Goal: Check status: Check status

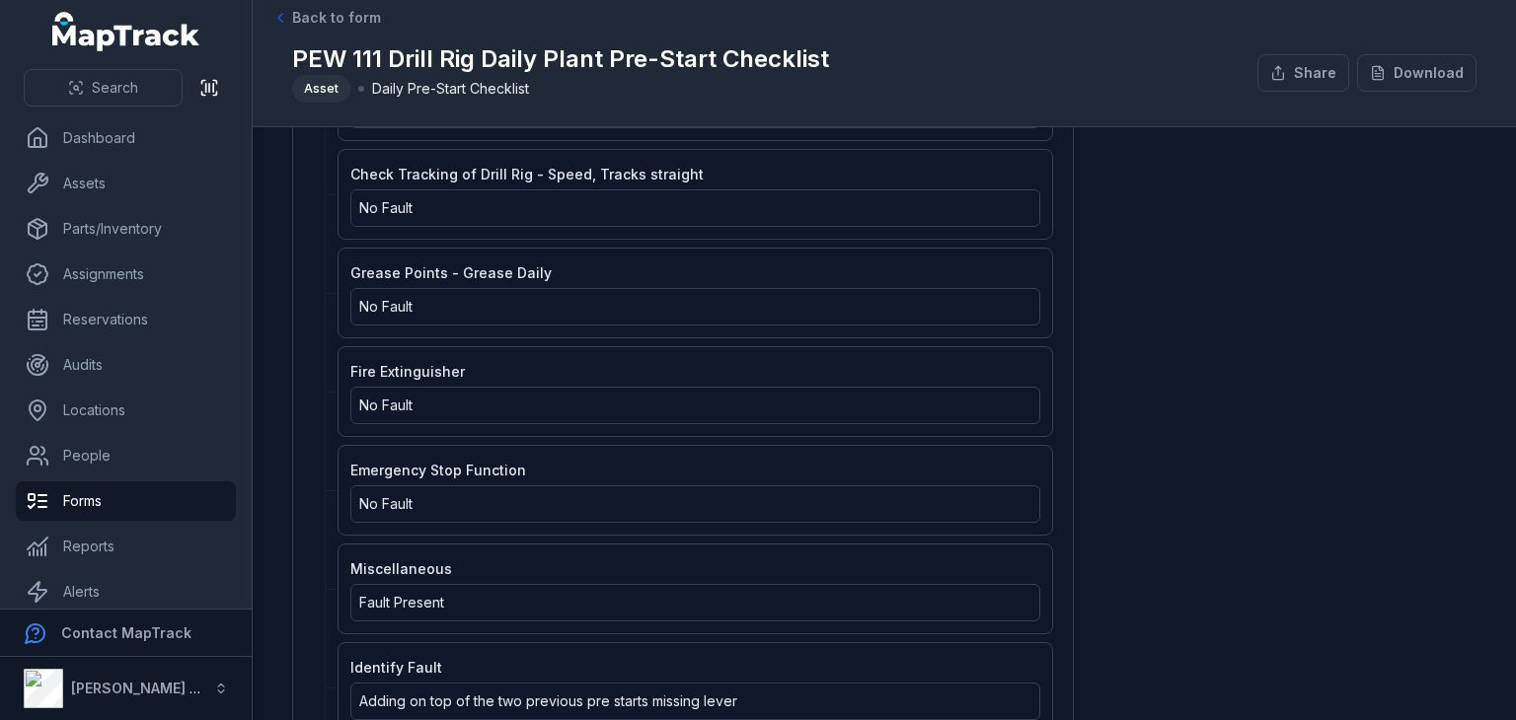
scroll to position [2648, 0]
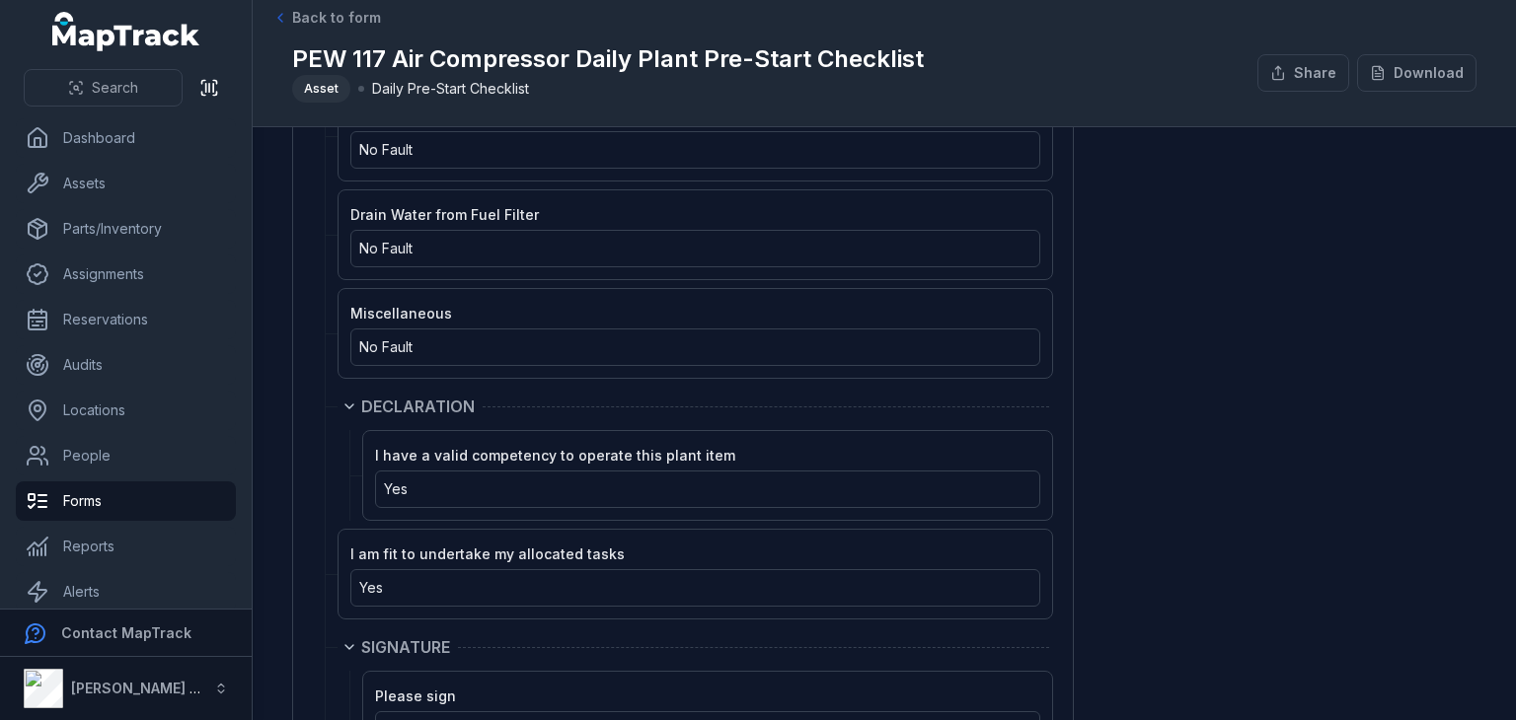
scroll to position [4469, 0]
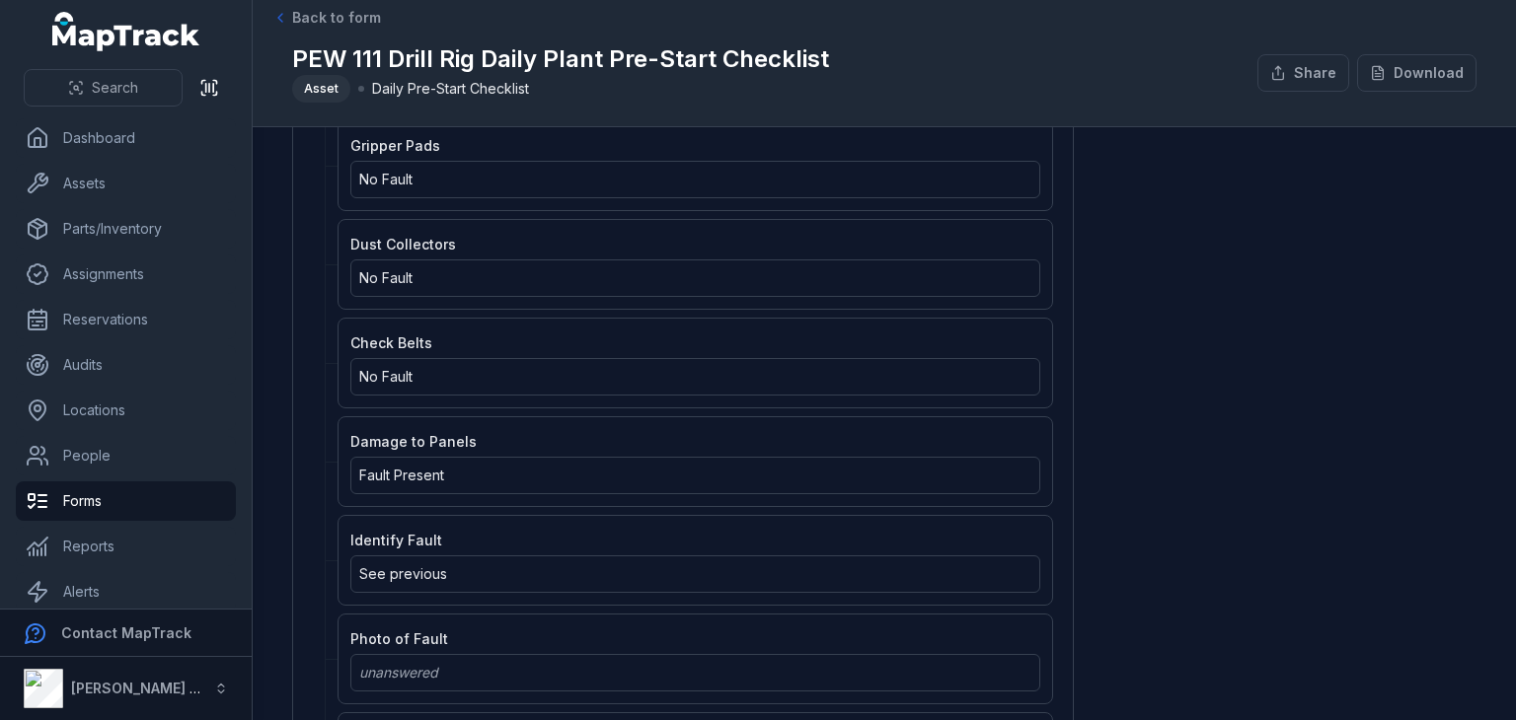
scroll to position [1877, 0]
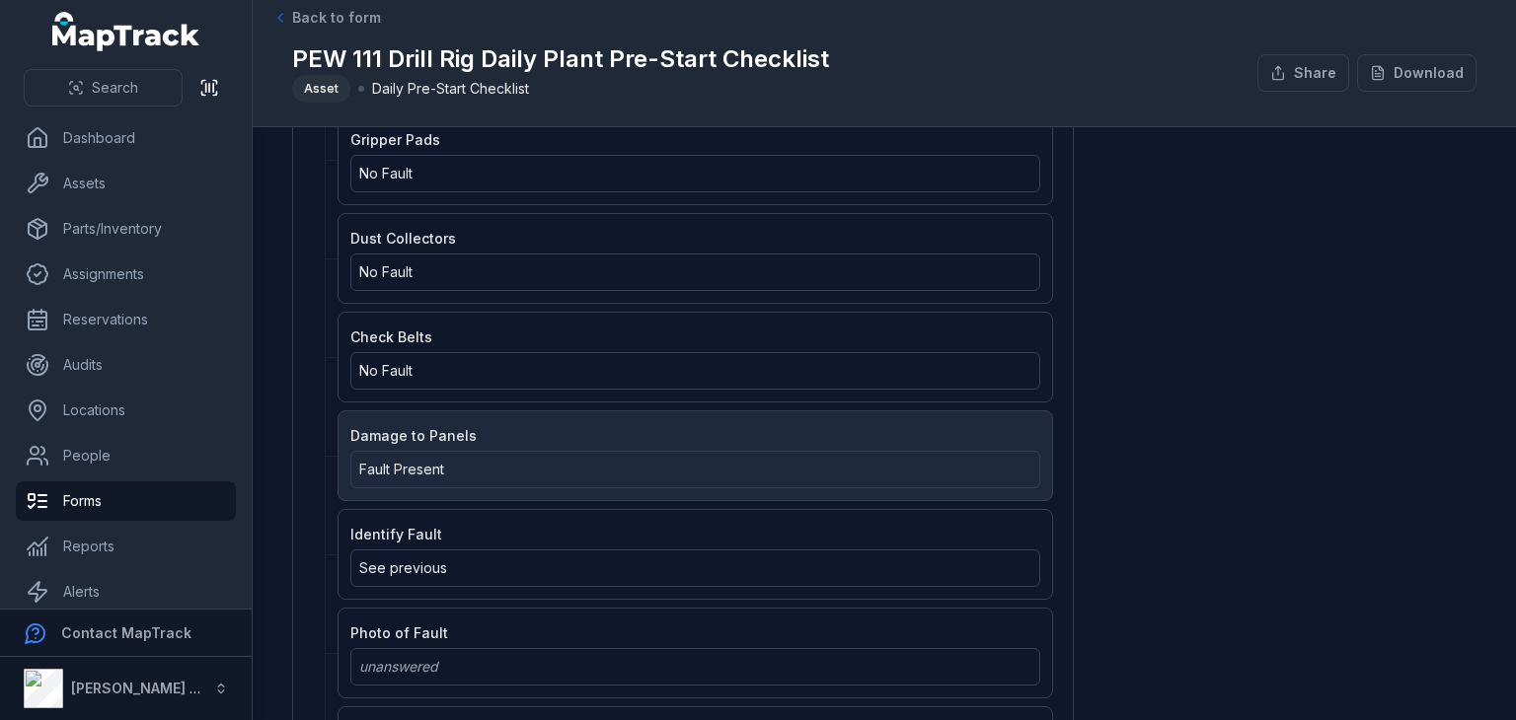
drag, startPoint x: 0, startPoint y: 0, endPoint x: 803, endPoint y: 451, distance: 921.4
click at [803, 460] on div "Fault Present" at bounding box center [695, 470] width 672 height 20
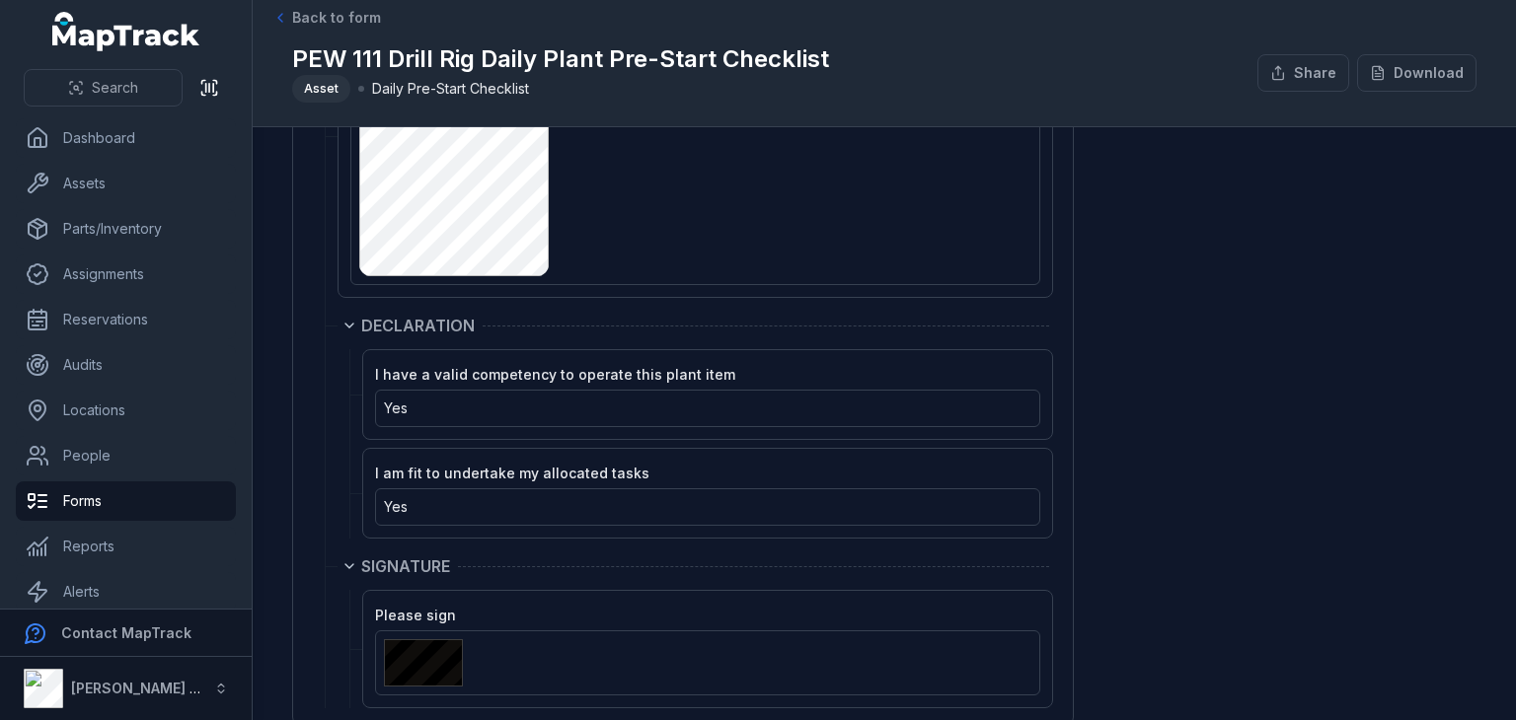
scroll to position [3600, 0]
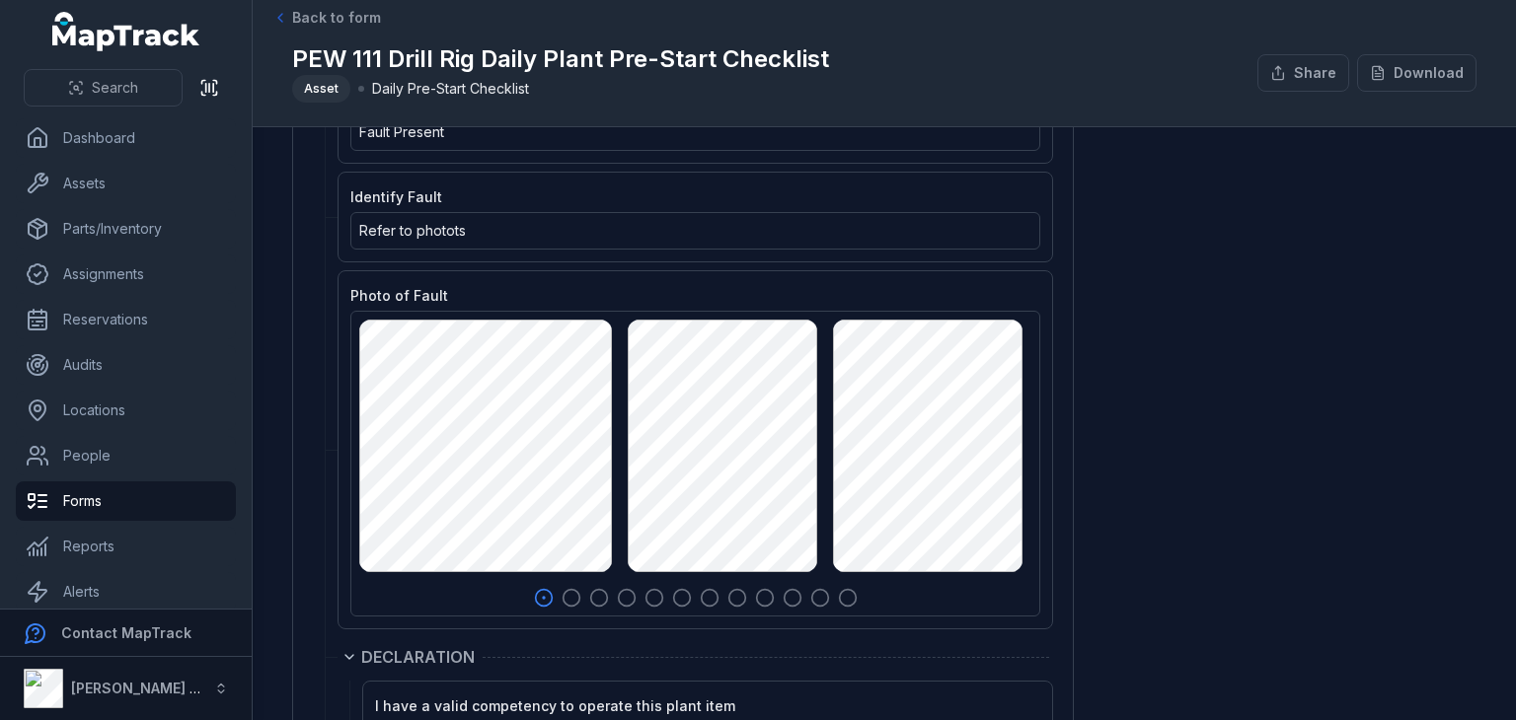
scroll to position [4284, 0]
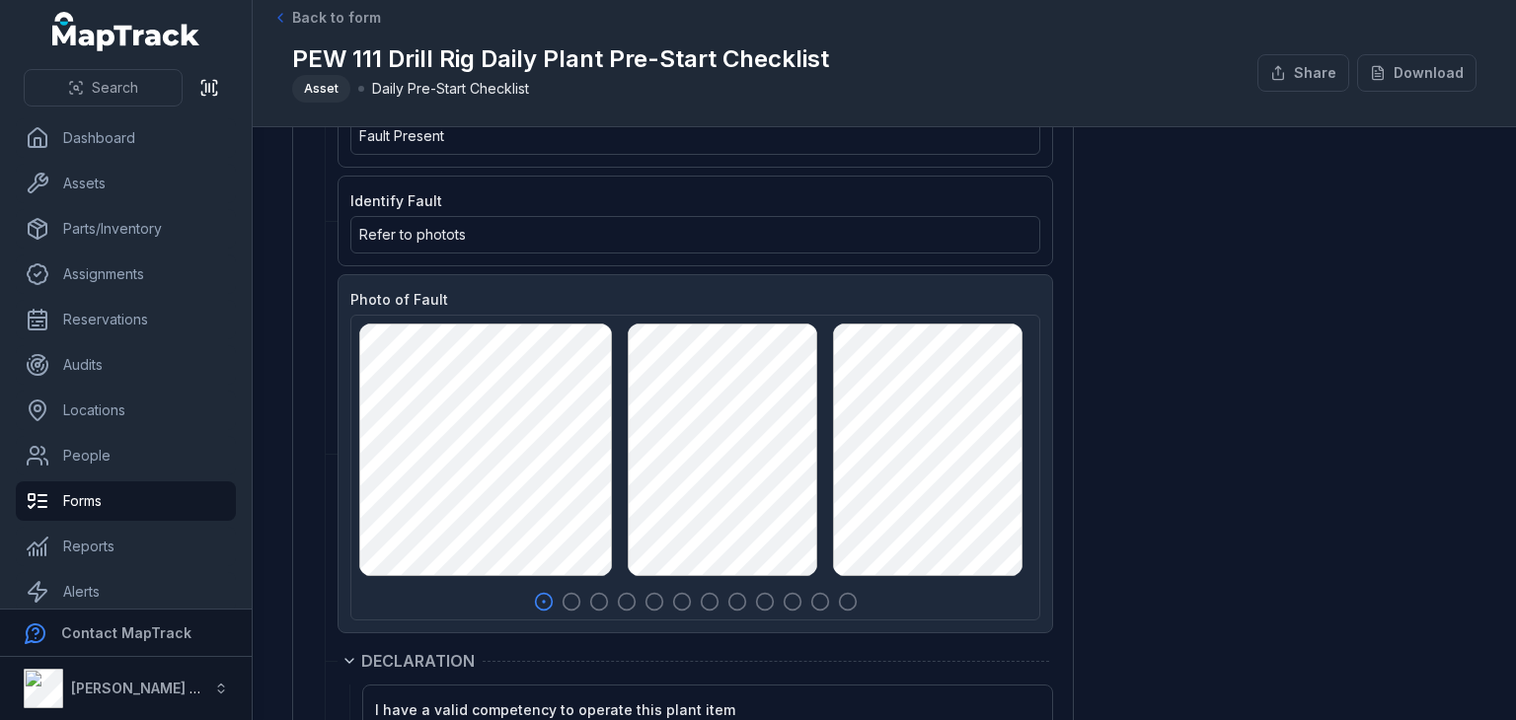
click at [568, 592] on icon "button" at bounding box center [572, 602] width 20 height 20
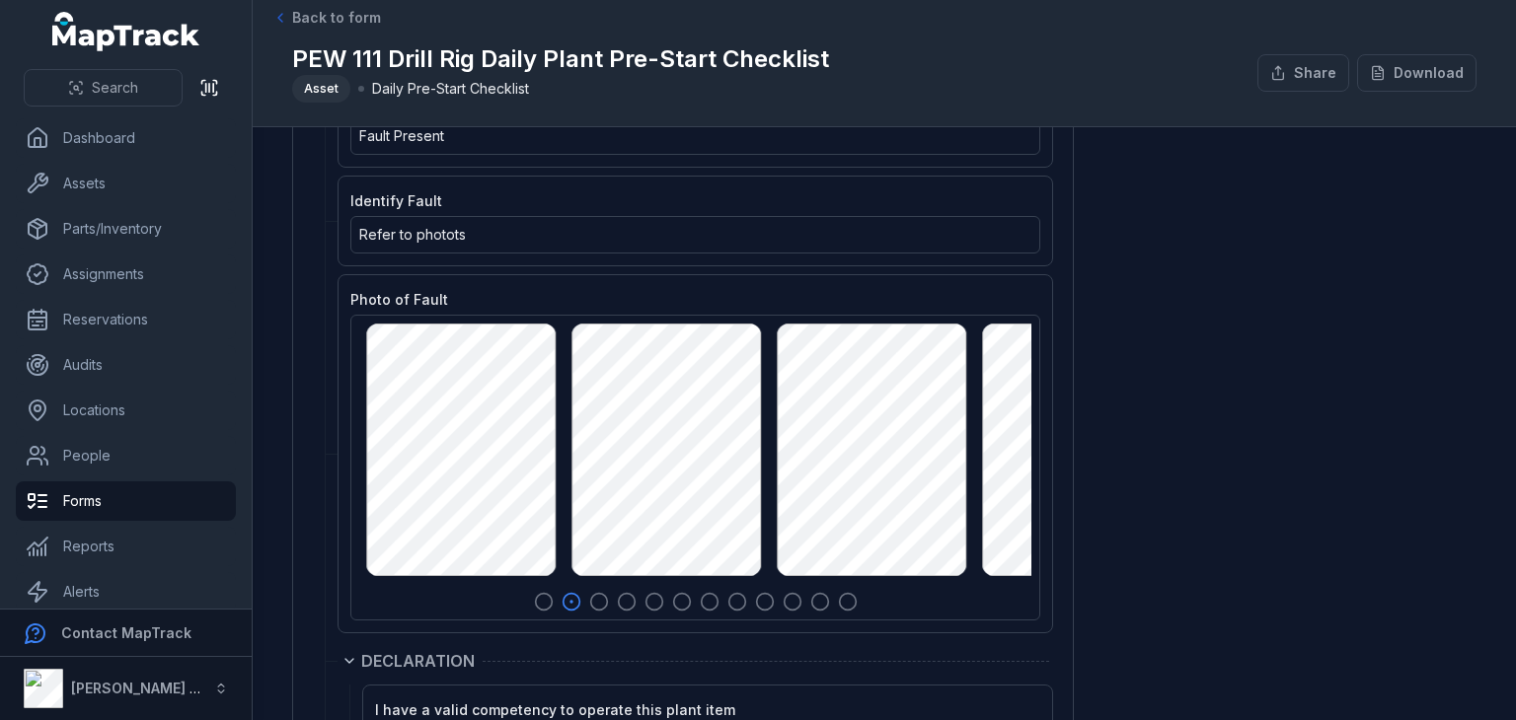
click at [268, 446] on main "Daily Pre - Start IDENTIFICATION Date [DATE] Client Martinus Job Code Mdjv02s P…" at bounding box center [884, 423] width 1263 height 593
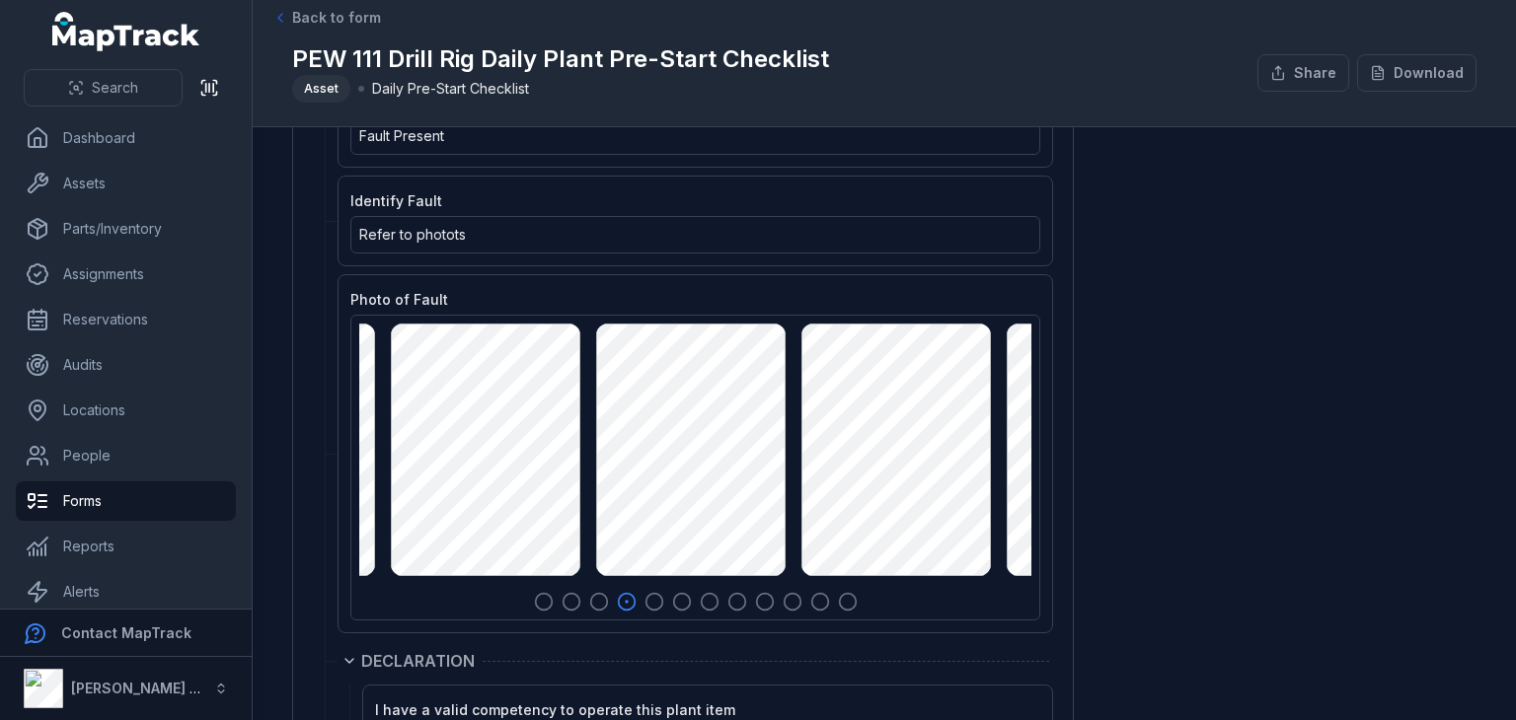
click at [242, 356] on div "Search Dashboard Assets Parts/Inventory Assignments Reservations Audits Locatio…" at bounding box center [758, 360] width 1516 height 720
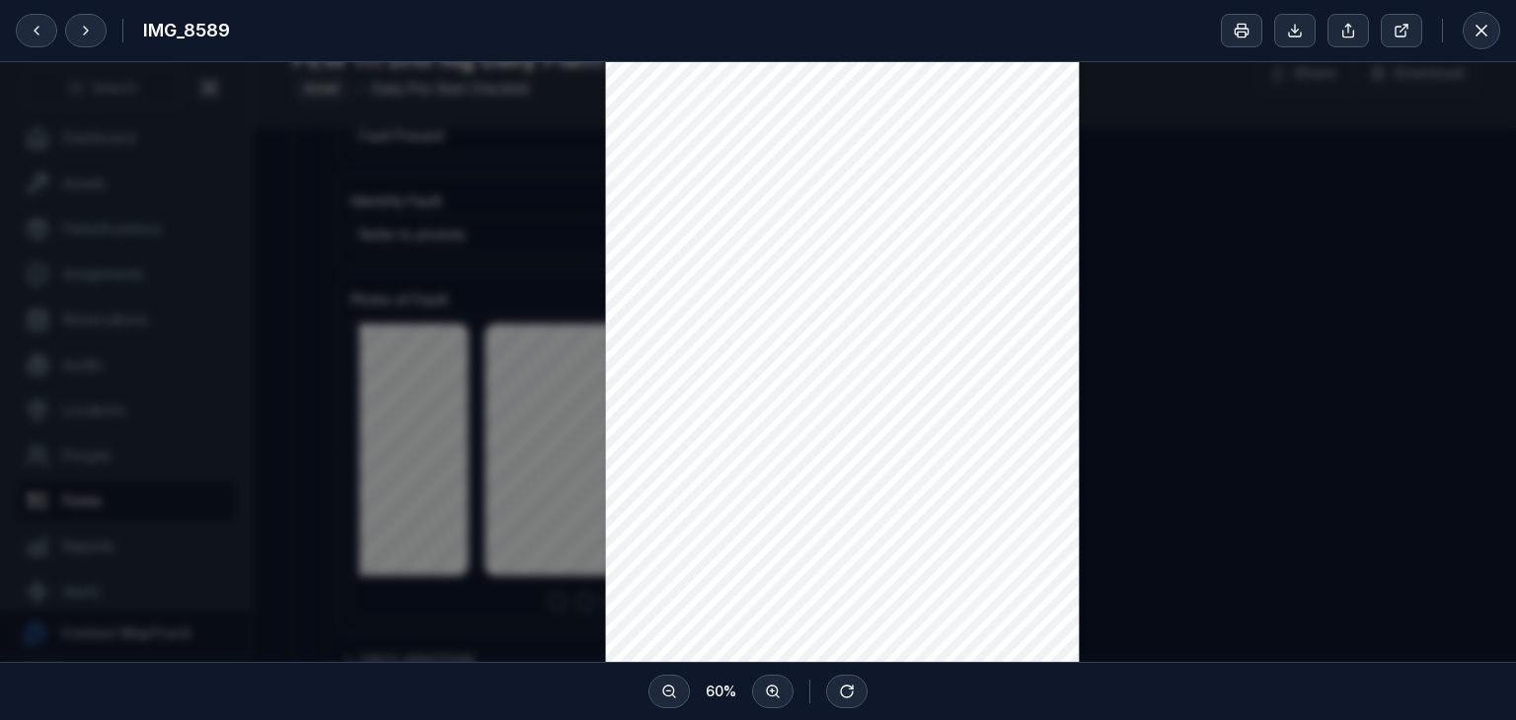
scroll to position [0, 0]
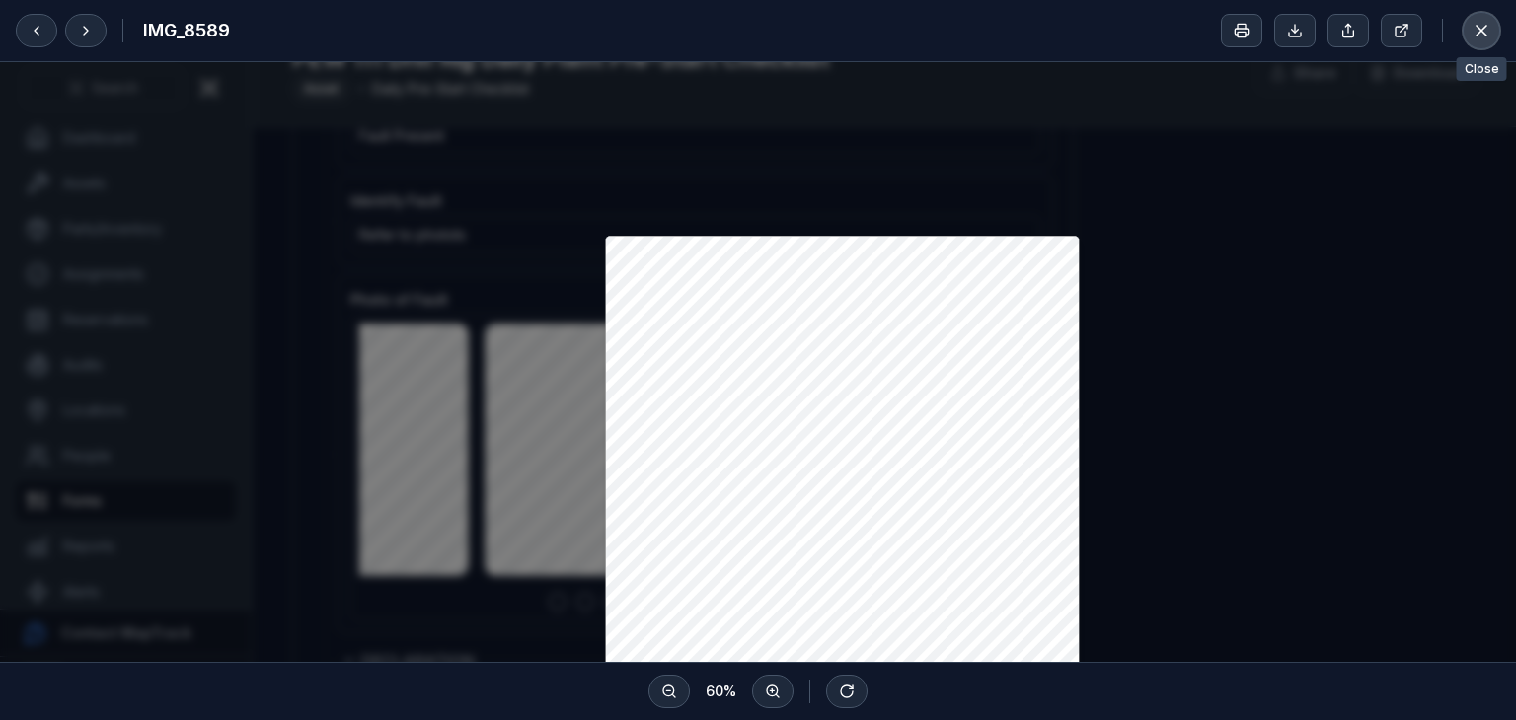
click at [1477, 29] on icon at bounding box center [1482, 31] width 20 height 20
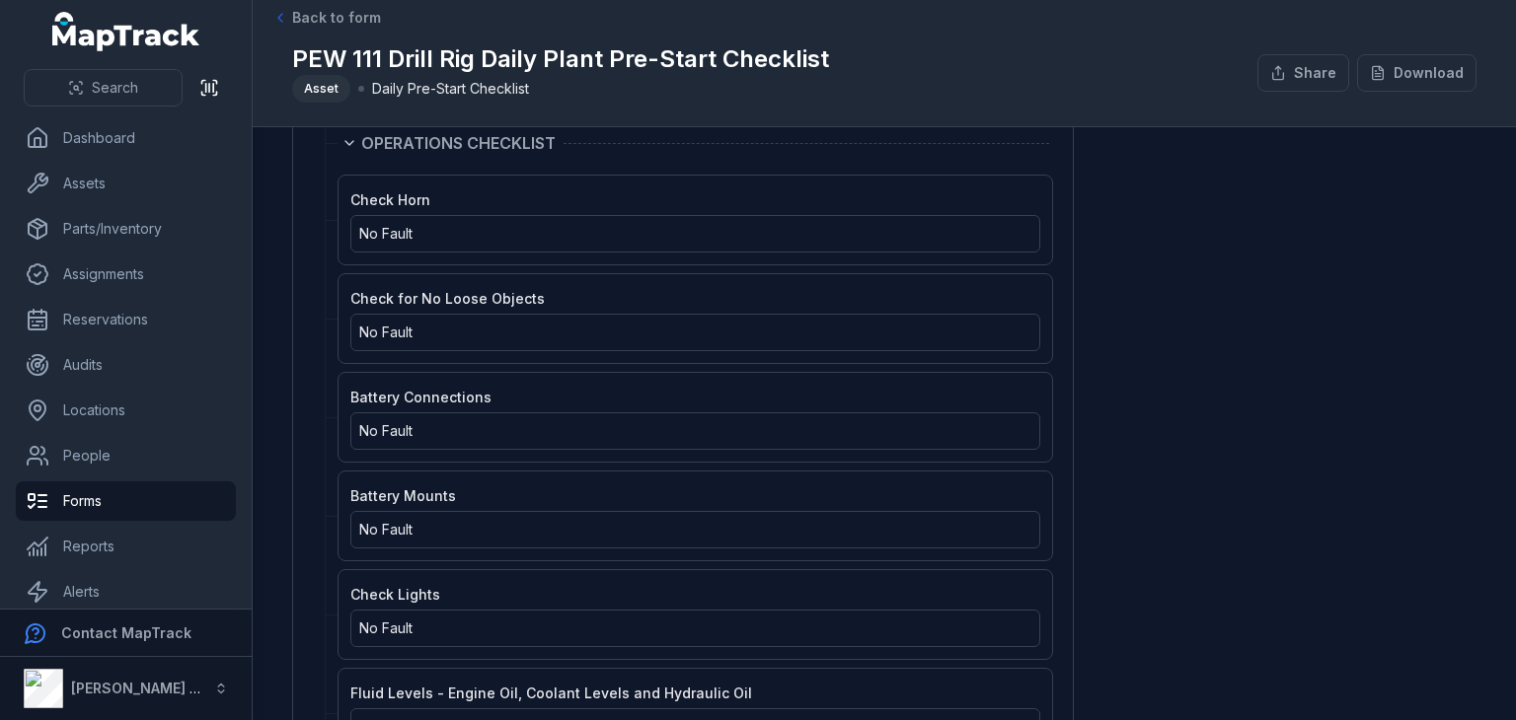
scroll to position [729, 0]
